Goal: Transaction & Acquisition: Purchase product/service

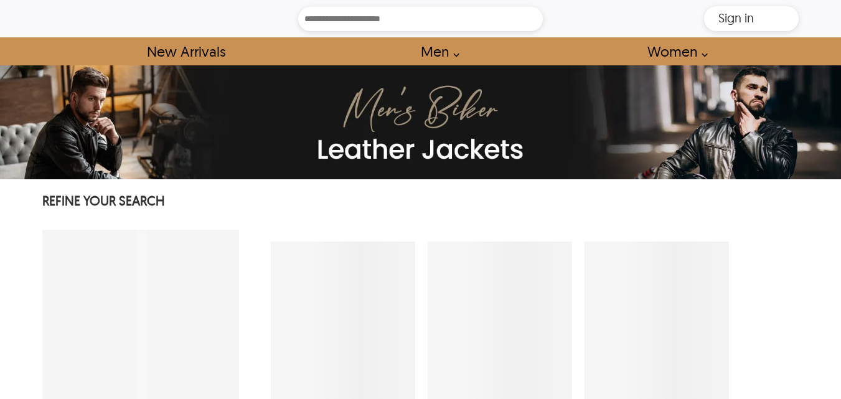
select select "********"
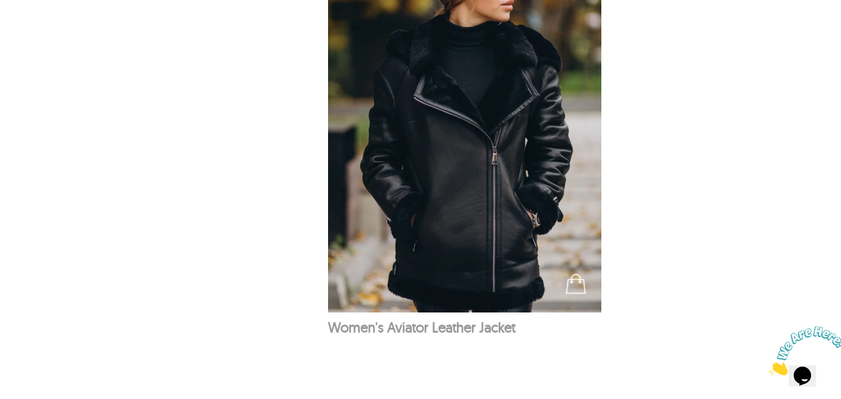
scroll to position [996, 0]
